Goal: Obtain resource: Download file/media

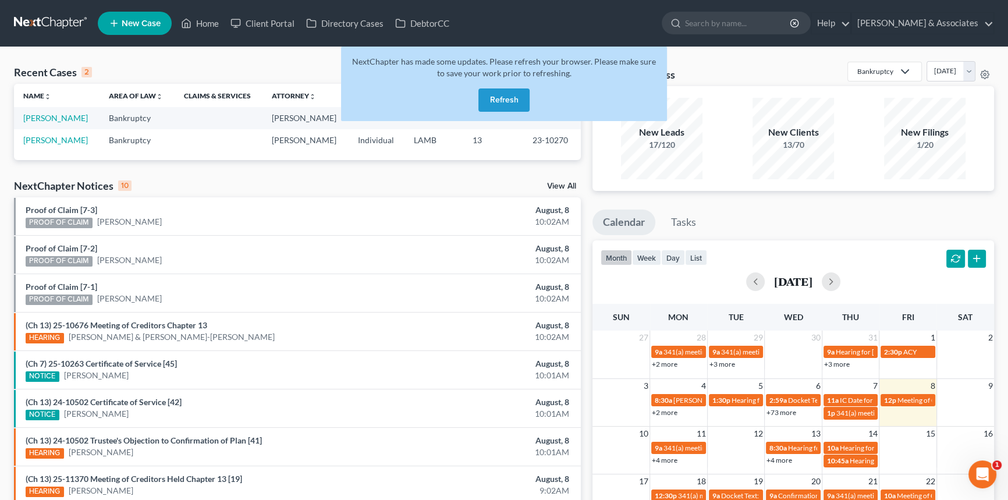
drag, startPoint x: 500, startPoint y: 99, endPoint x: 465, endPoint y: 122, distance: 41.7
click at [500, 99] on button "Refresh" at bounding box center [504, 99] width 51 height 23
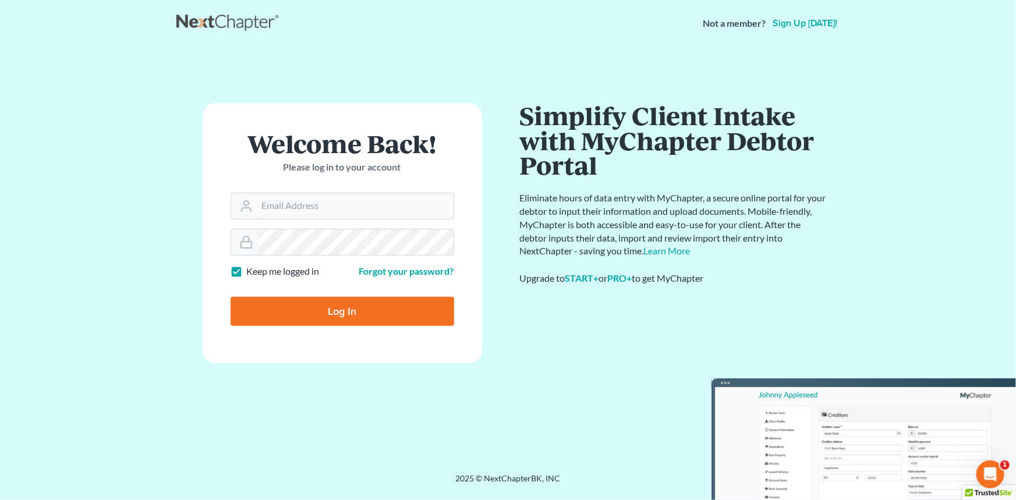
type input "[EMAIL_ADDRESS][DOMAIN_NAME]"
click at [316, 299] on div "Log In" at bounding box center [343, 307] width 224 height 38
click at [302, 308] on input "Log In" at bounding box center [343, 311] width 224 height 29
type input "Thinking..."
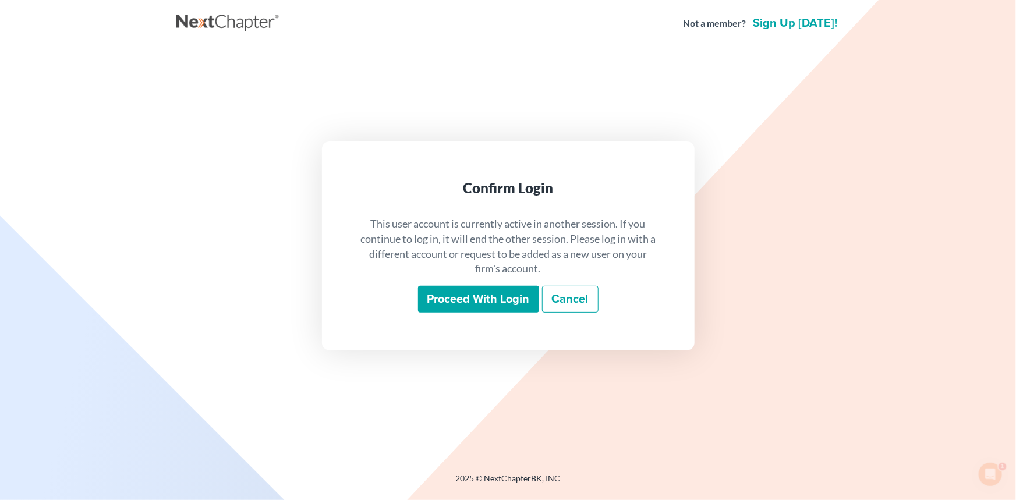
drag, startPoint x: 508, startPoint y: 301, endPoint x: 291, endPoint y: 314, distance: 217.6
click at [507, 301] on input "Proceed with login" at bounding box center [478, 299] width 121 height 27
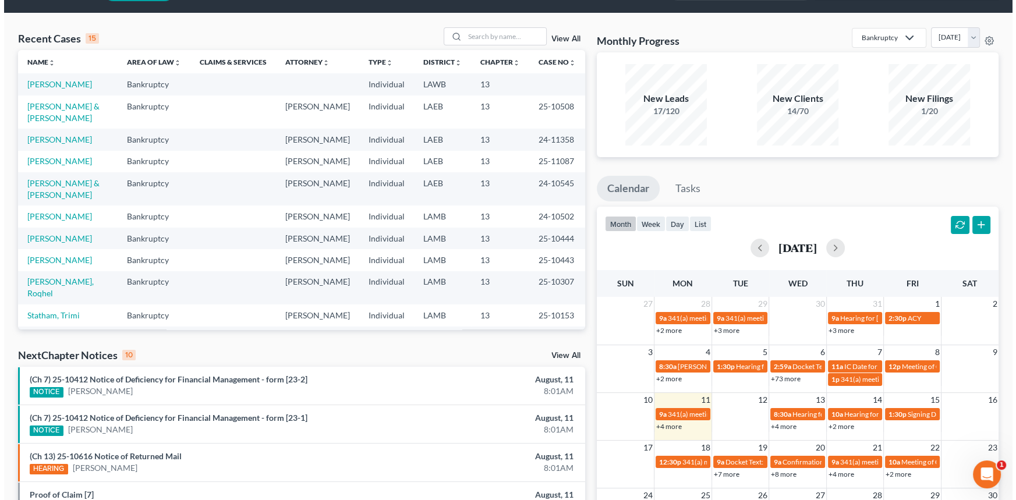
scroll to position [52, 0]
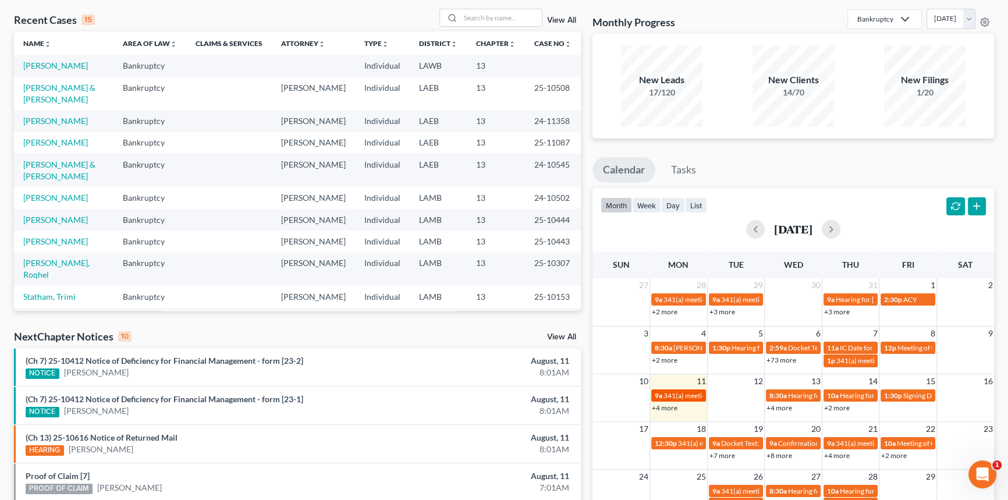
click at [671, 394] on span "341(a) meeting for [PERSON_NAME]" at bounding box center [720, 395] width 112 height 9
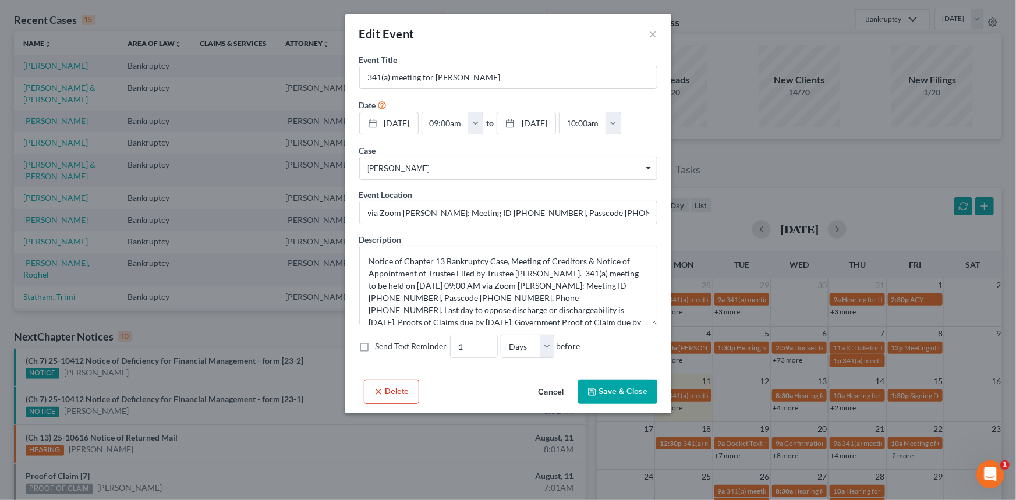
click at [558, 393] on button "Cancel" at bounding box center [551, 392] width 44 height 23
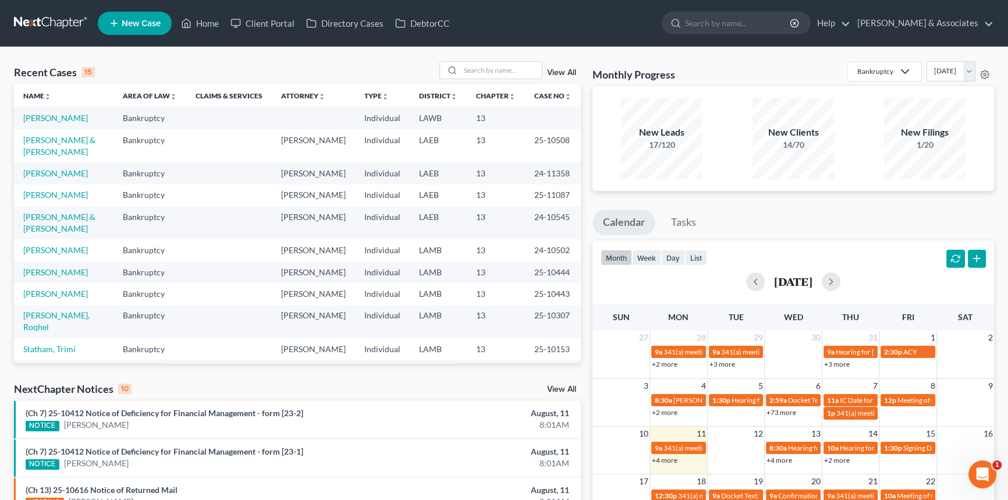
scroll to position [0, 0]
click at [505, 69] on input "search" at bounding box center [502, 70] width 82 height 17
type input "tek"
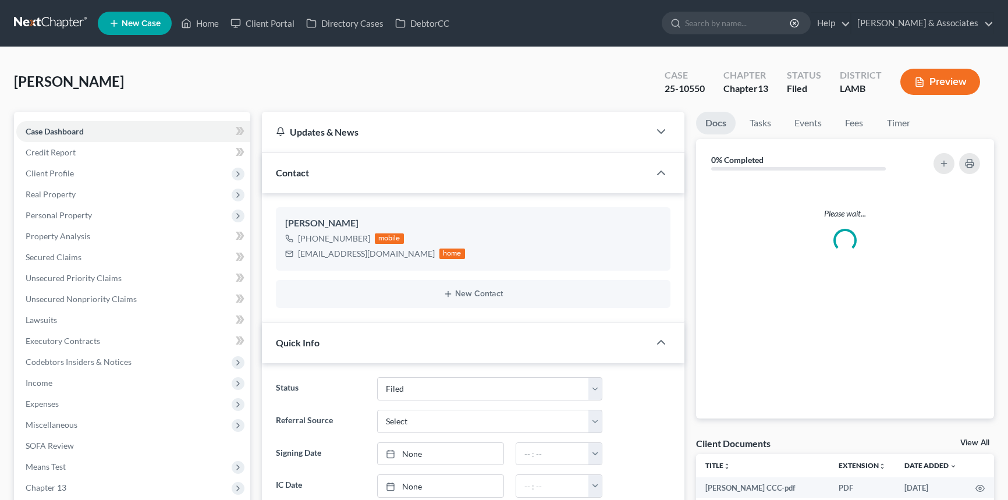
select select "8"
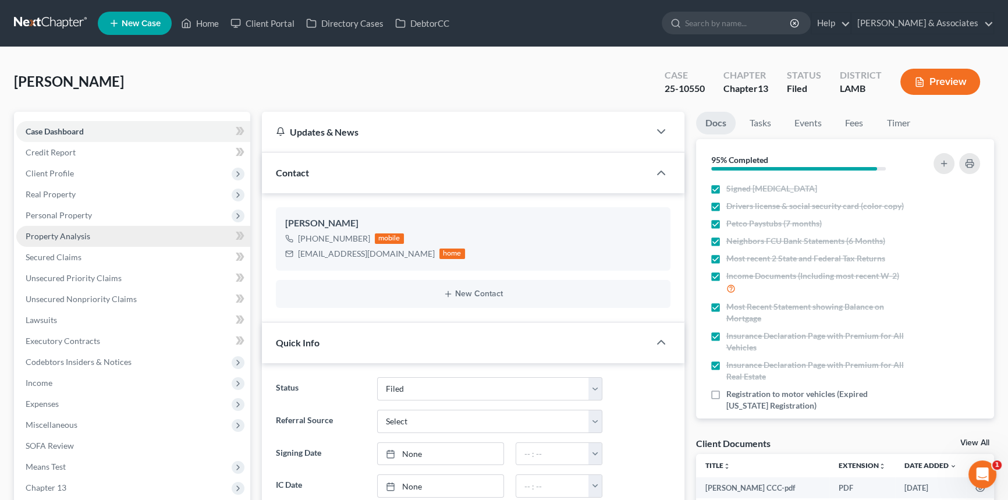
click at [82, 235] on span "Property Analysis" at bounding box center [58, 236] width 65 height 10
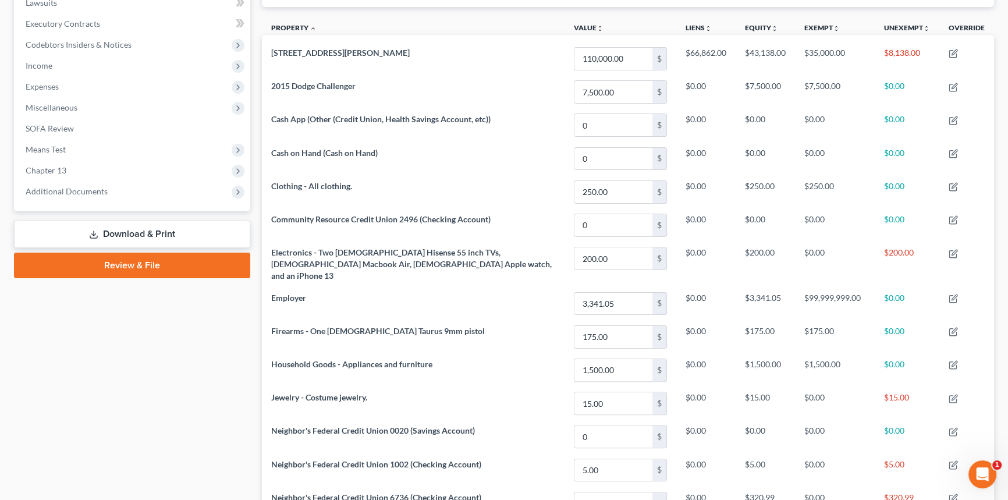
click at [150, 221] on link "Download & Print" at bounding box center [132, 234] width 236 height 27
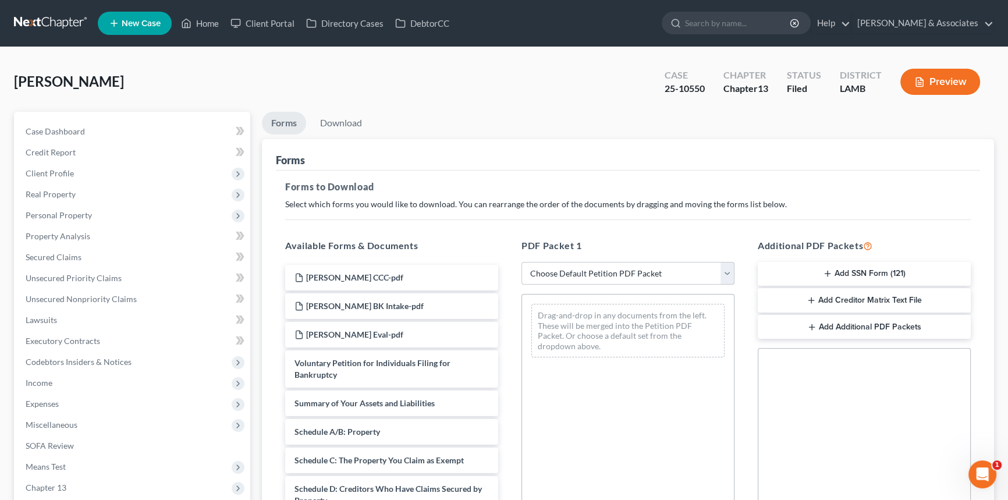
drag, startPoint x: 629, startPoint y: 272, endPoint x: 629, endPoint y: 282, distance: 10.5
click at [629, 272] on select "Choose Default Petition PDF Packet Complete Bankruptcy Petition (all forms and …" at bounding box center [628, 273] width 213 height 23
select select "0"
click at [522, 262] on select "Choose Default Petition PDF Packet Complete Bankruptcy Petition (all forms and …" at bounding box center [628, 273] width 213 height 23
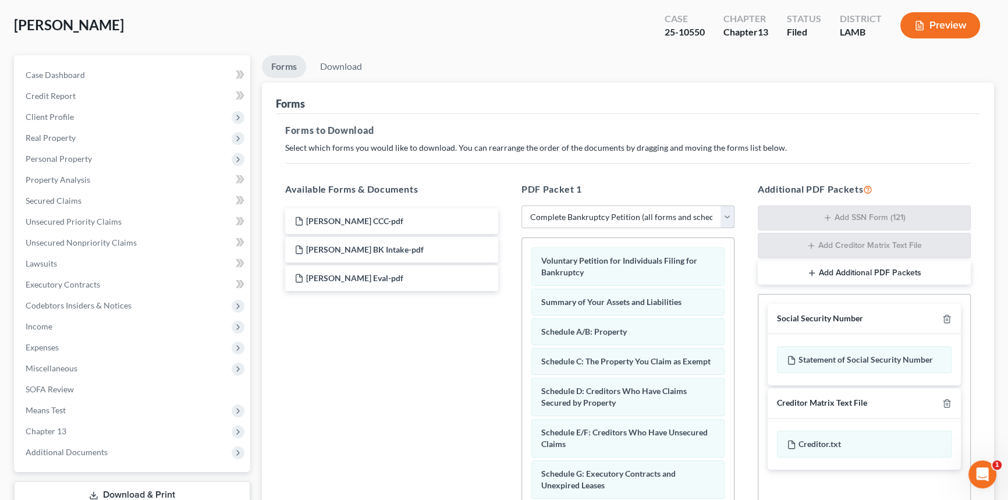
scroll to position [105, 0]
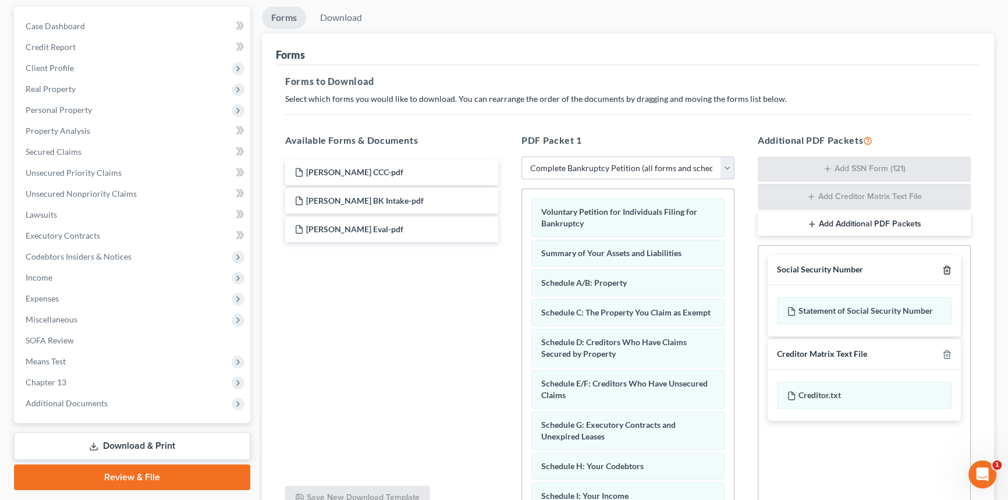
click at [945, 267] on icon "button" at bounding box center [947, 269] width 9 height 9
click at [945, 350] on icon "button" at bounding box center [947, 354] width 9 height 9
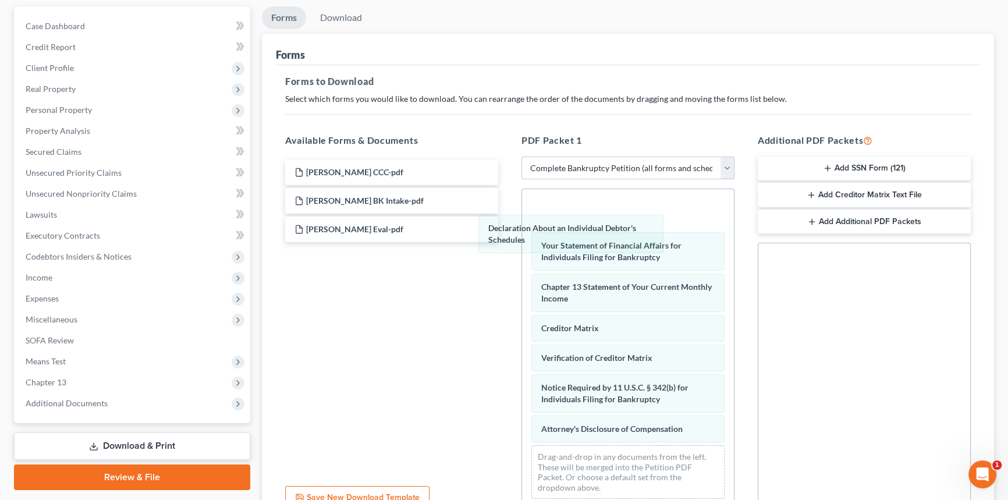
scroll to position [319, 0]
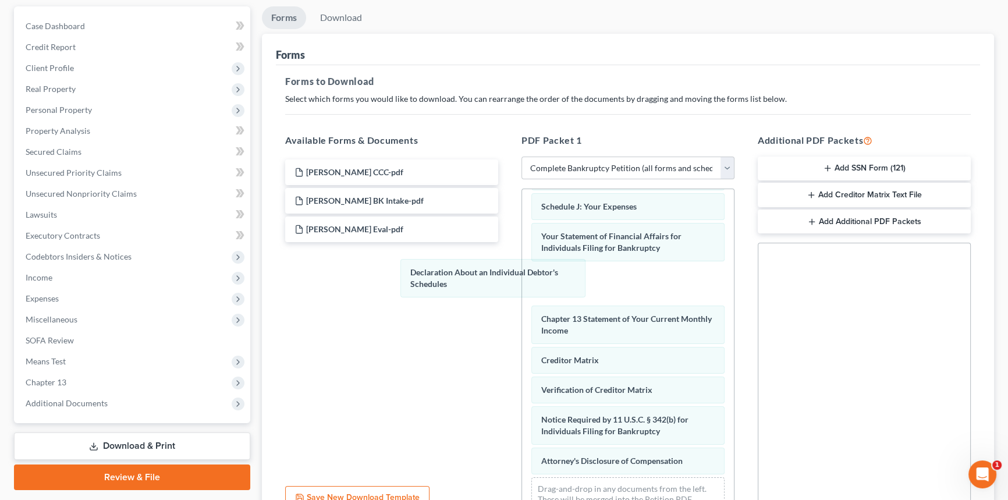
drag, startPoint x: 649, startPoint y: 226, endPoint x: 488, endPoint y: 308, distance: 179.7
click at [522, 310] on div "Declaration About an Individual Debtor's Schedules Voluntary Petition for Indiv…" at bounding box center [628, 205] width 212 height 670
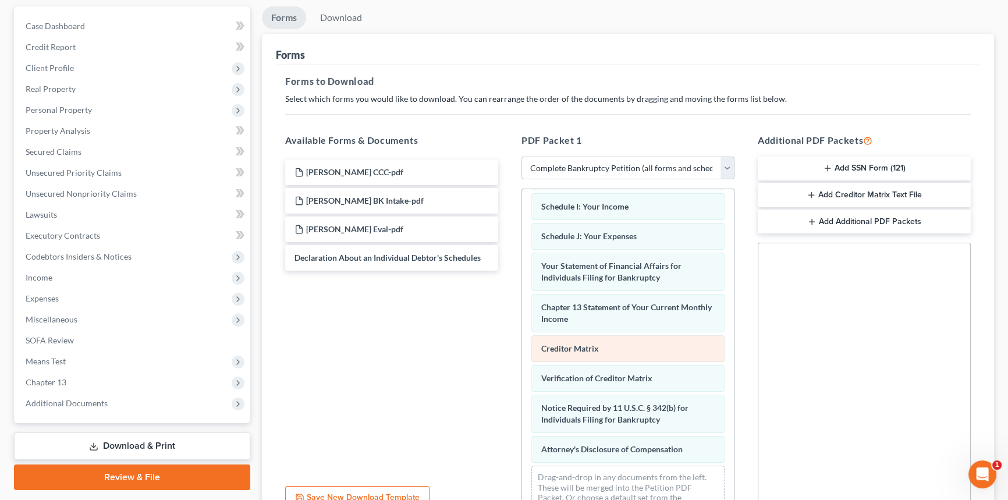
click at [522, 318] on div "Voluntary Petition for Individuals Filing for Bankruptcy Summary of Your Assets…" at bounding box center [628, 214] width 212 height 629
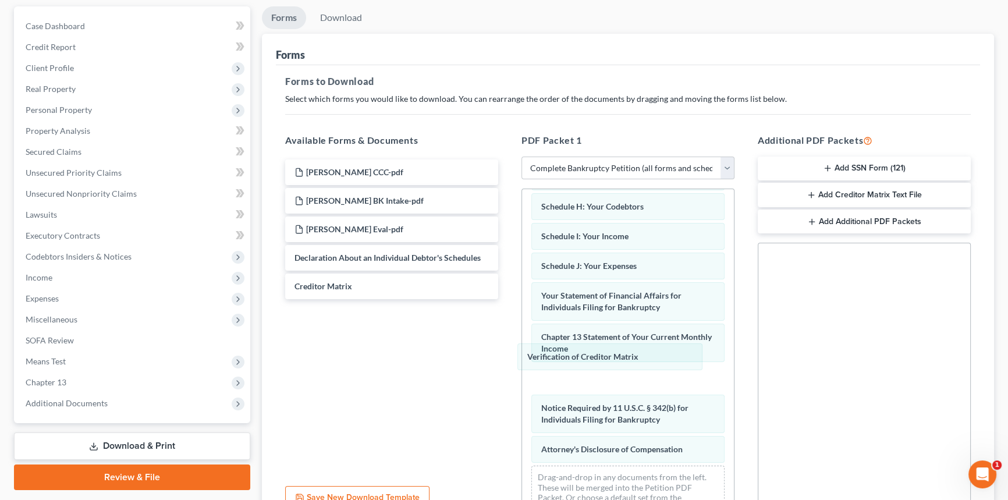
drag, startPoint x: 614, startPoint y: 364, endPoint x: 345, endPoint y: 337, distance: 271.0
click at [522, 338] on div "Verification of Creditor Matrix Voluntary Petition for Individuals Filing for B…" at bounding box center [628, 229] width 212 height 599
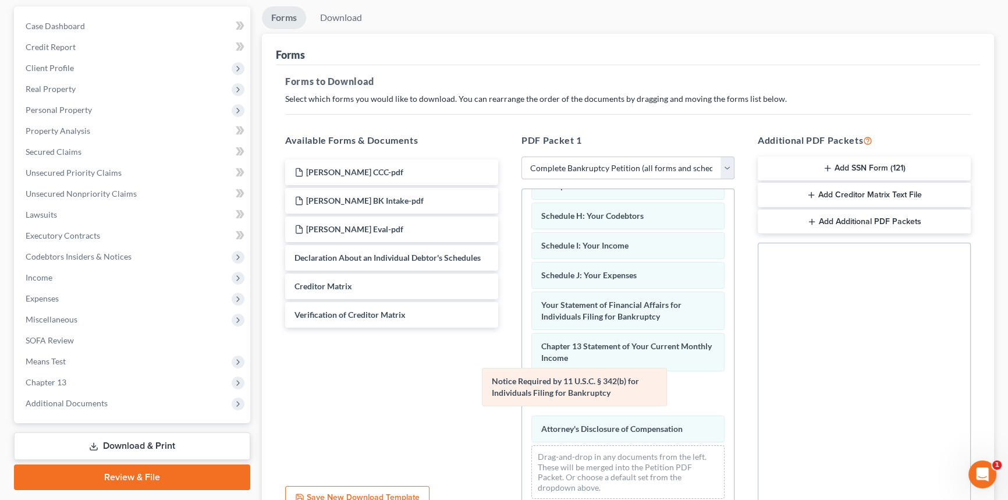
scroll to position [219, 0]
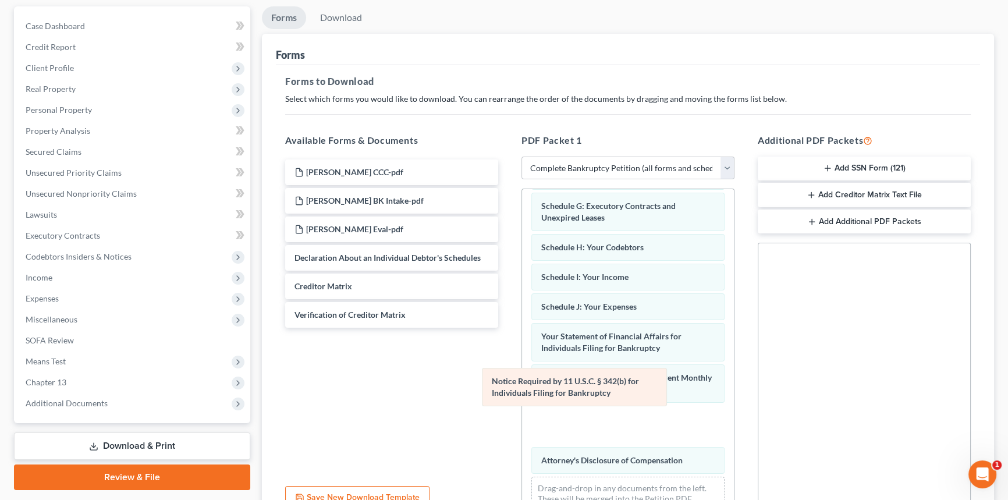
drag, startPoint x: 603, startPoint y: 406, endPoint x: 397, endPoint y: 378, distance: 208.0
click at [522, 378] on div "Notice Required by 11 U.S.C. § 342(b) for Individuals Filing for Bankruptcy Vol…" at bounding box center [628, 254] width 212 height 569
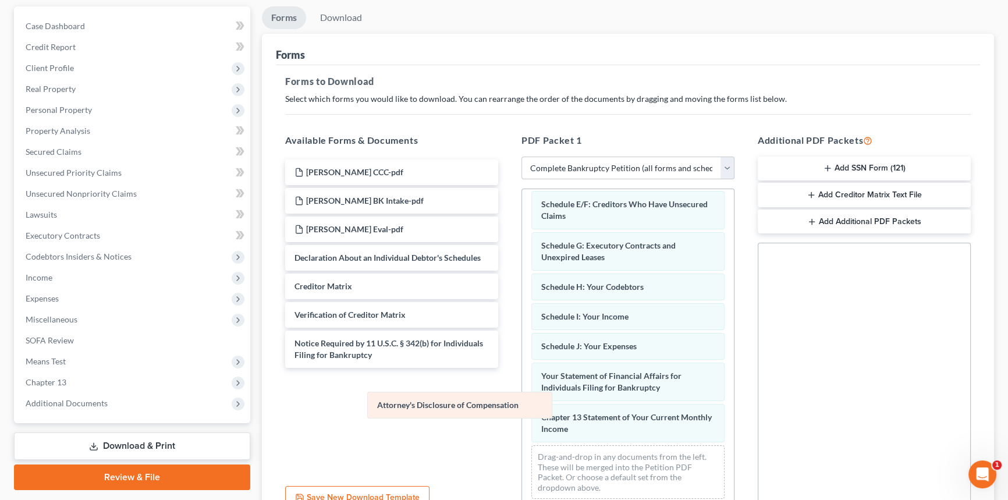
drag, startPoint x: 578, startPoint y: 427, endPoint x: 468, endPoint y: 373, distance: 123.4
click at [522, 402] on div "Attorney's Disclosure of Compensation Voluntary Petition for Individuals Filing…" at bounding box center [628, 259] width 212 height 498
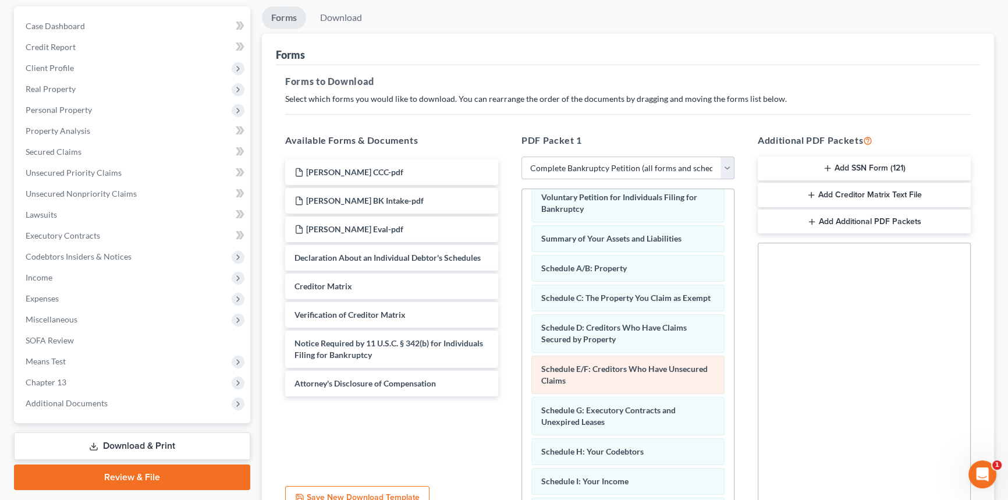
scroll to position [0, 0]
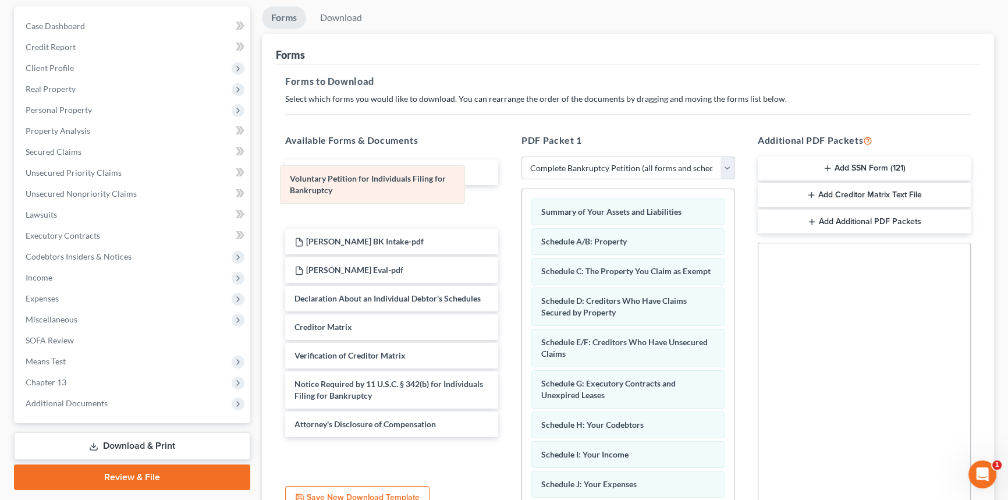
drag, startPoint x: 618, startPoint y: 217, endPoint x: 367, endPoint y: 168, distance: 255.5
click at [522, 189] on div "Voluntary Petition for Individuals Filing for Bankruptcy Voluntary Petition for…" at bounding box center [628, 417] width 212 height 457
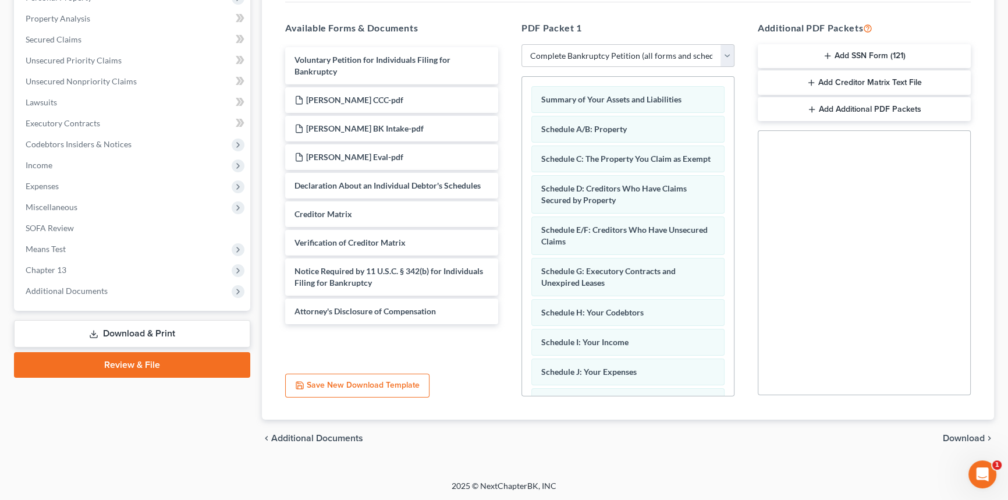
click at [943, 434] on span "Download" at bounding box center [964, 438] width 42 height 9
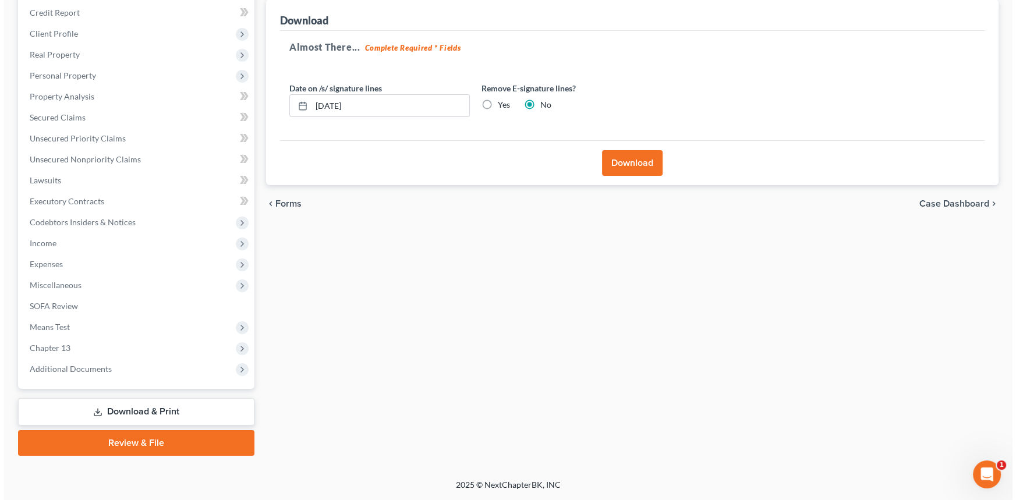
scroll to position [138, 0]
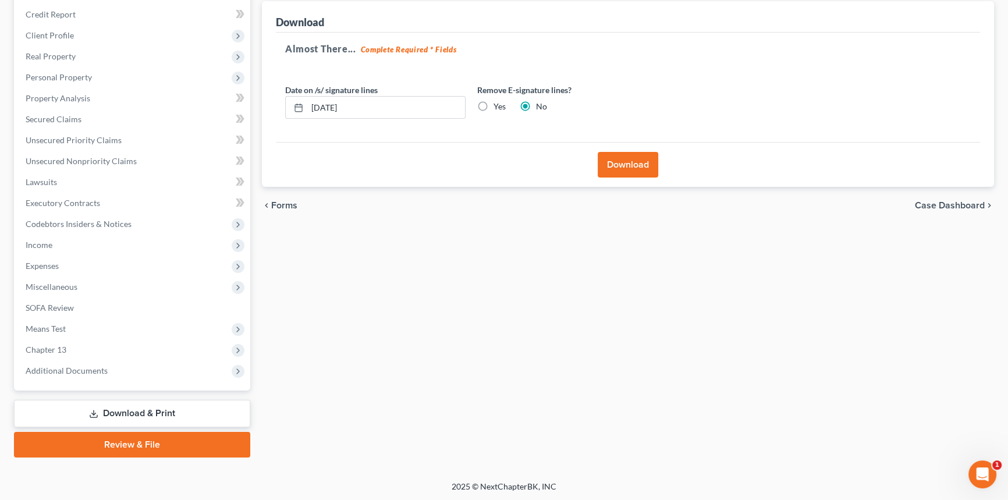
drag, startPoint x: 495, startPoint y: 110, endPoint x: 509, endPoint y: 114, distance: 15.1
click at [494, 110] on label "Yes" at bounding box center [500, 107] width 12 height 12
click at [498, 108] on input "Yes" at bounding box center [502, 105] width 8 height 8
radio input "true"
radio input "false"
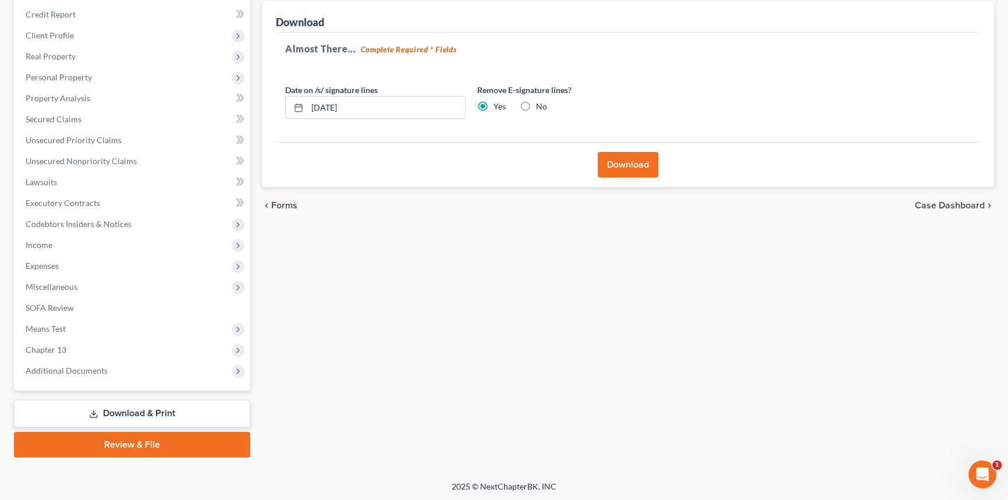
click at [634, 183] on div "Download" at bounding box center [628, 164] width 704 height 45
click at [634, 174] on button "Download" at bounding box center [628, 165] width 61 height 26
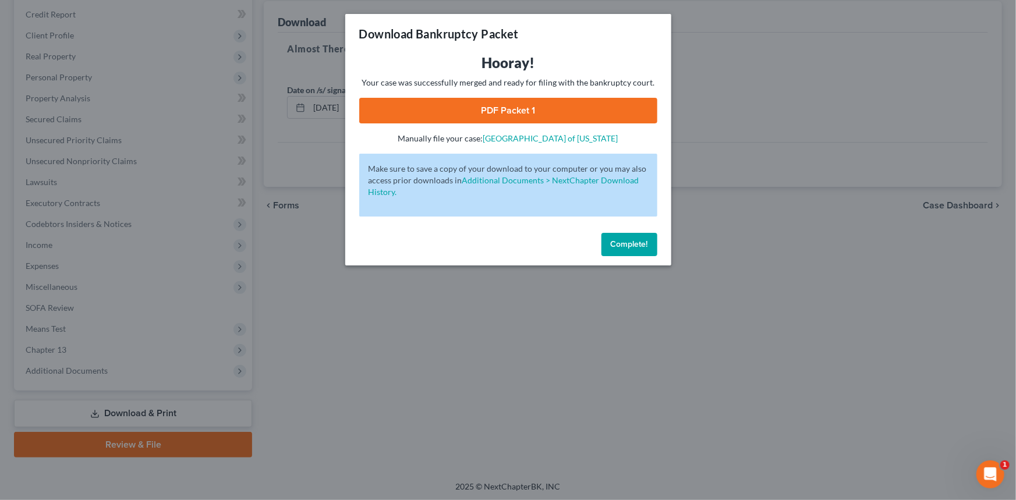
click at [506, 110] on link "PDF Packet 1" at bounding box center [508, 111] width 298 height 26
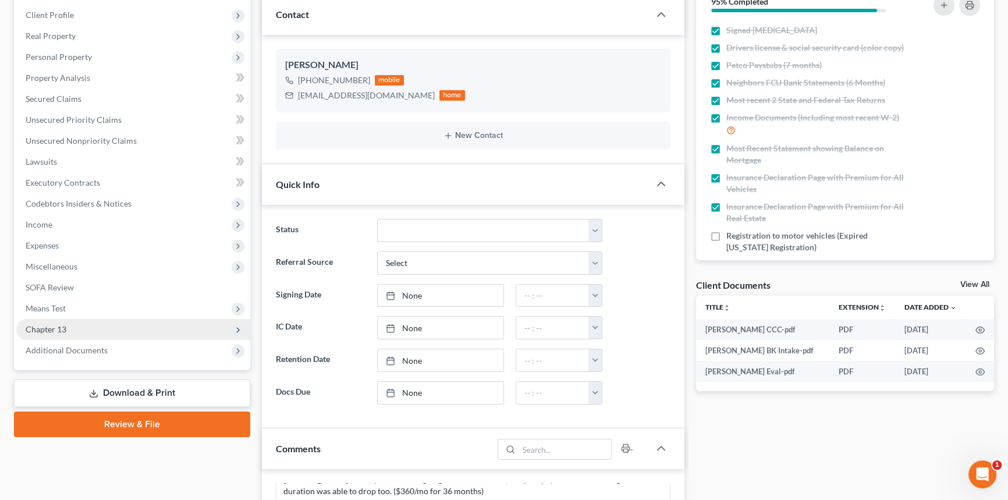
scroll to position [579, 0]
click at [110, 332] on span "Chapter 13" at bounding box center [133, 329] width 234 height 21
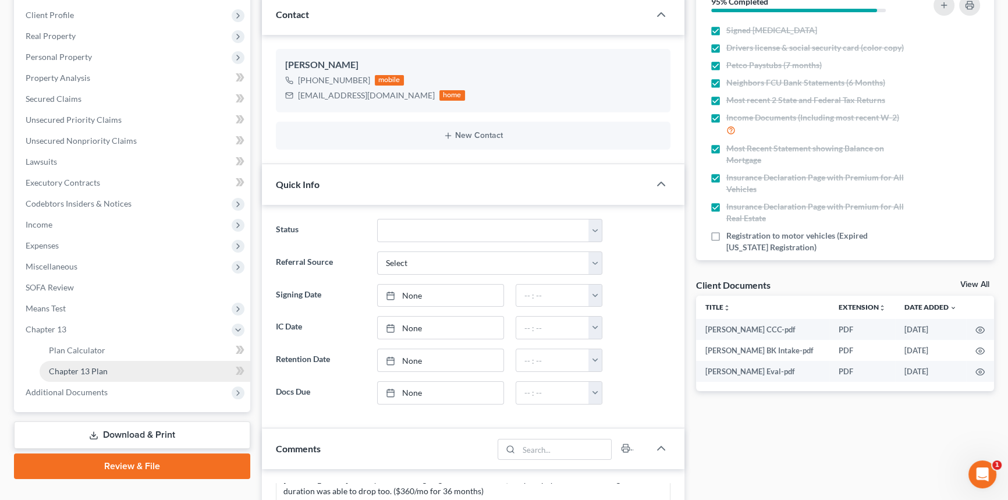
click at [105, 362] on link "Chapter 13 Plan" at bounding box center [145, 371] width 211 height 21
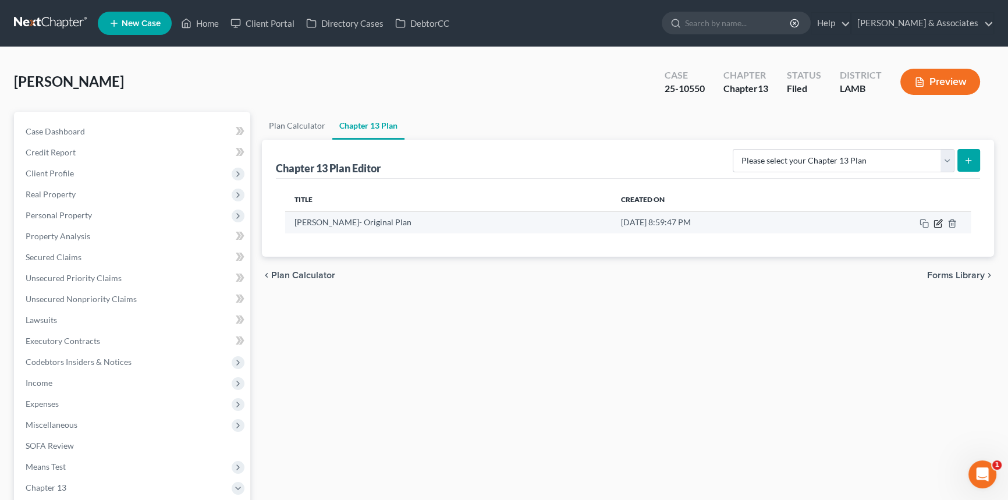
click at [937, 224] on icon "button" at bounding box center [938, 223] width 9 height 9
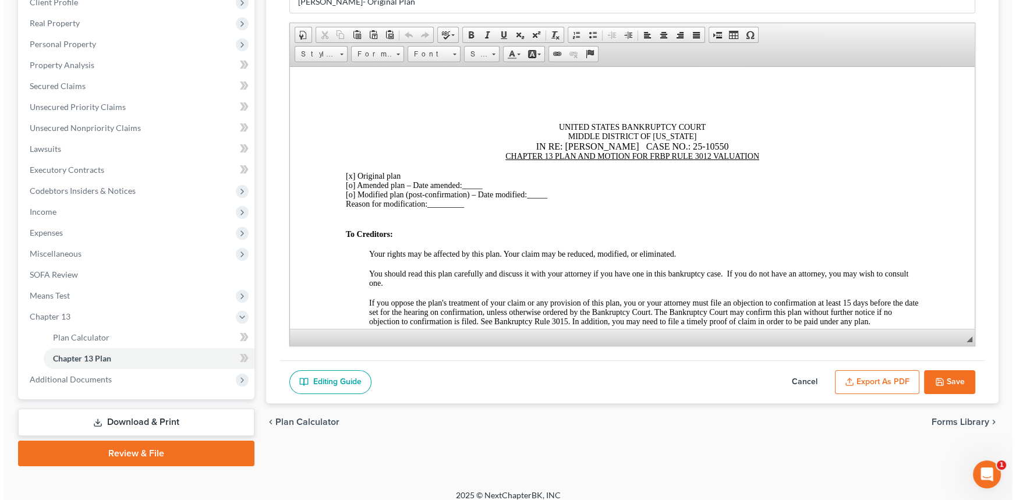
scroll to position [180, 0]
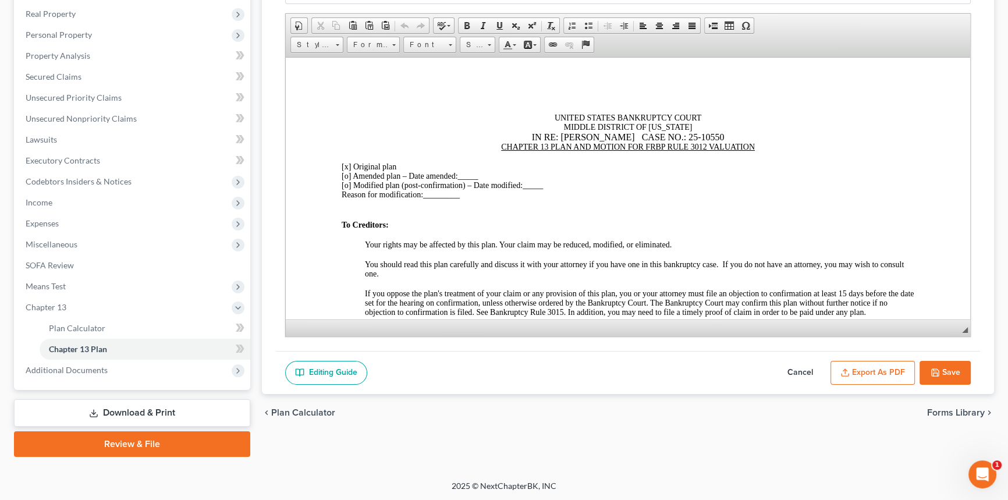
click at [887, 371] on button "Export as PDF" at bounding box center [873, 373] width 84 height 24
